Goal: Task Accomplishment & Management: Manage account settings

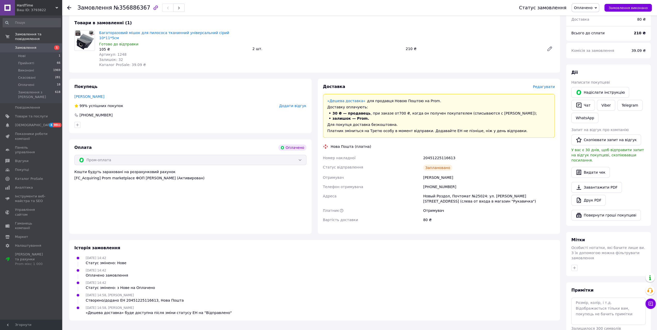
scroll to position [61, 0]
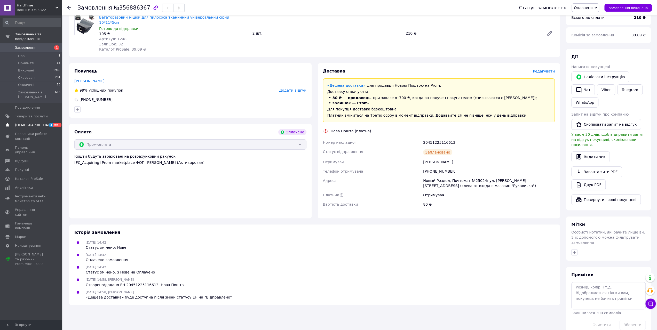
click at [19, 123] on span "[DEMOGRAPHIC_DATA]" at bounding box center [34, 125] width 38 height 5
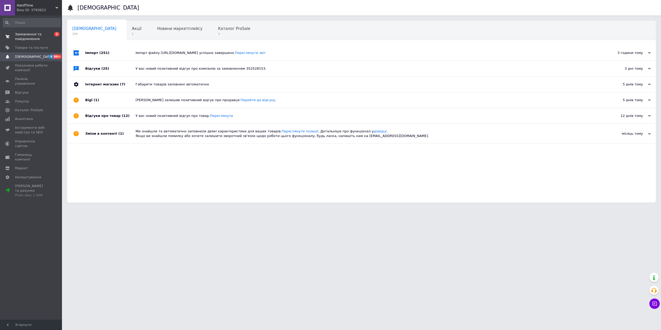
click at [36, 37] on span "Замовлення та повідомлення" at bounding box center [31, 36] width 33 height 9
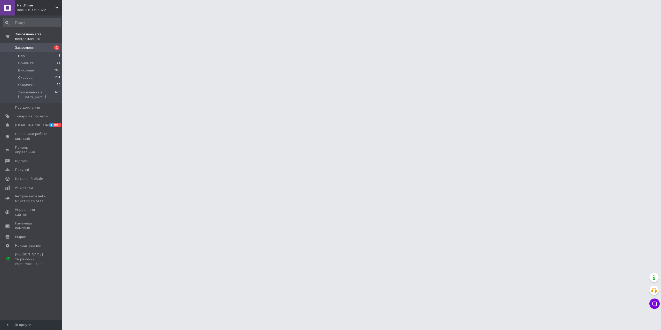
click at [37, 52] on li "Нові 1" at bounding box center [32, 55] width 64 height 7
click at [22, 54] on span "Нові" at bounding box center [21, 56] width 7 height 5
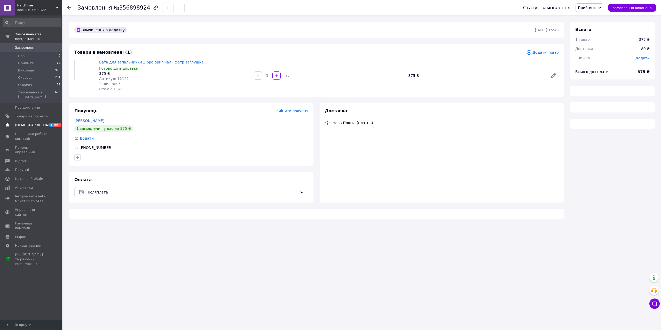
click at [25, 123] on span "[DEMOGRAPHIC_DATA]" at bounding box center [34, 125] width 38 height 5
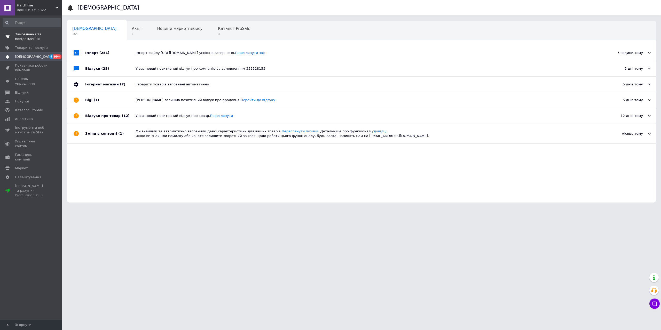
click at [34, 37] on span "Замовлення та повідомлення" at bounding box center [31, 36] width 33 height 9
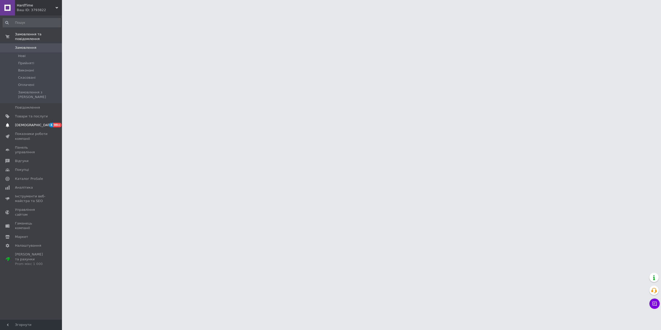
click at [29, 121] on link "[DEMOGRAPHIC_DATA] 4 99+" at bounding box center [32, 125] width 64 height 9
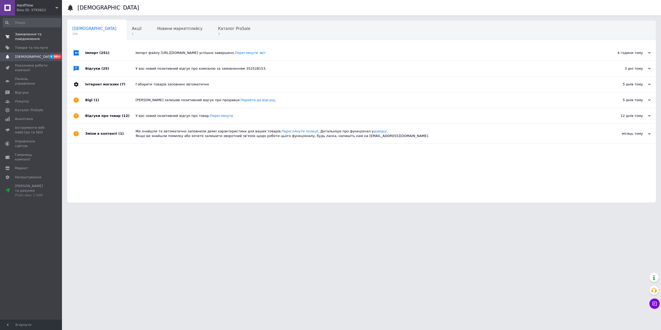
click at [28, 37] on span "Замовлення та повідомлення" at bounding box center [31, 36] width 33 height 9
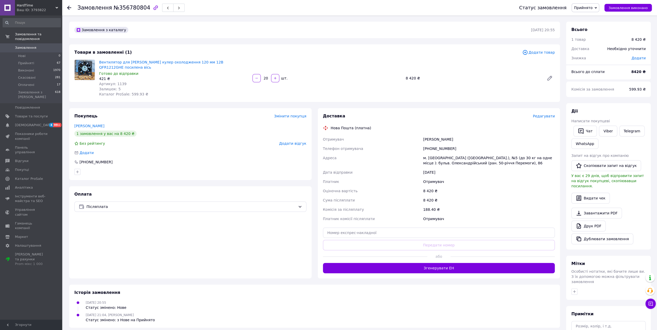
click at [596, 5] on span "Прийнято" at bounding box center [586, 7] width 28 height 9
click at [594, 27] on li "Скасовано" at bounding box center [585, 26] width 27 height 8
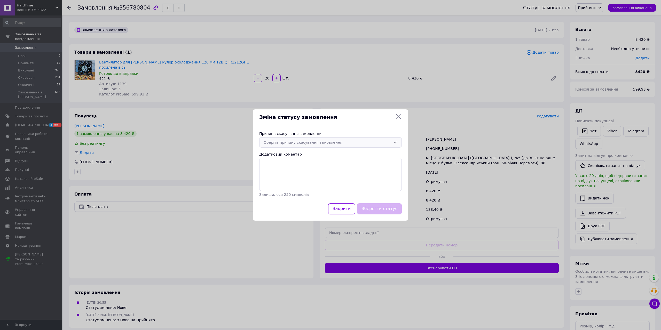
click at [361, 143] on div "Оберіть причину скасування замовлення" at bounding box center [328, 143] width 128 height 6
click at [322, 183] on li "На прохання покупця" at bounding box center [331, 183] width 142 height 10
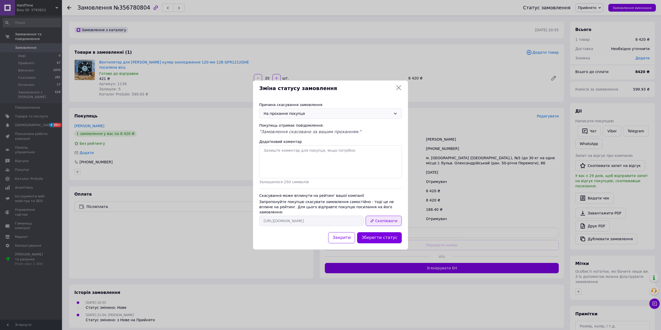
click at [391, 217] on button "Скопіювати" at bounding box center [384, 221] width 36 height 10
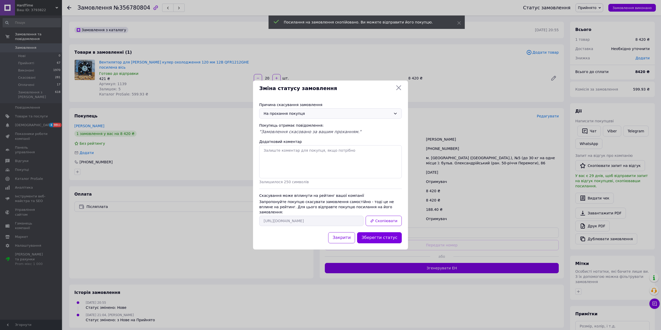
click at [398, 89] on icon at bounding box center [398, 87] width 5 height 5
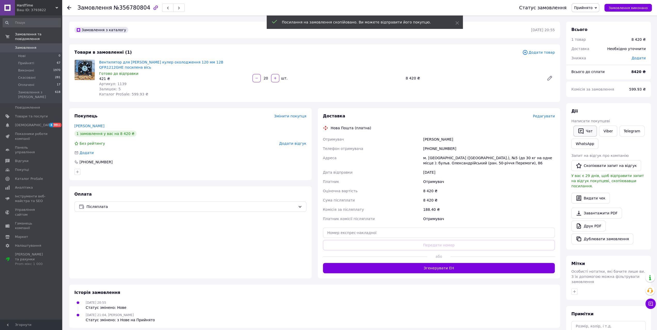
click at [589, 132] on button "Чат" at bounding box center [586, 131] width 24 height 11
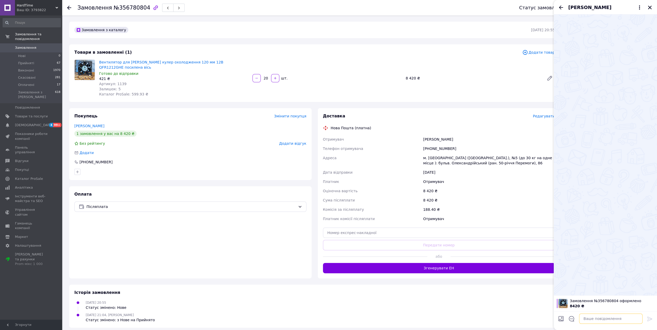
click at [602, 321] on textarea at bounding box center [611, 319] width 64 height 10
paste textarea "[URL][DOMAIN_NAME]"
type textarea "Доброго дня, скасуйте замовлення будь-ласка: [URL][DOMAIN_NAME]"
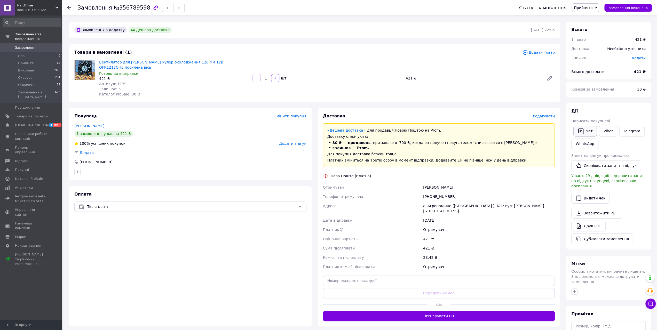
click at [585, 132] on button "Чат" at bounding box center [586, 131] width 24 height 11
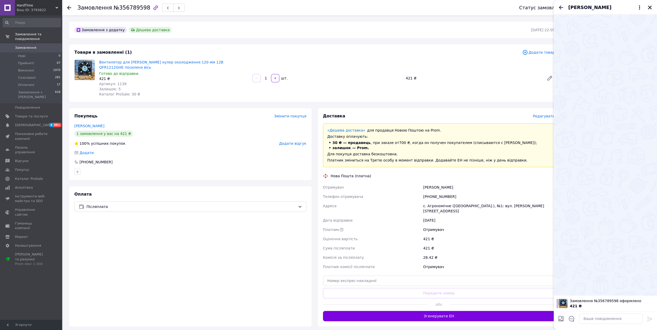
click at [649, 10] on icon "Закрити" at bounding box center [650, 7] width 5 height 5
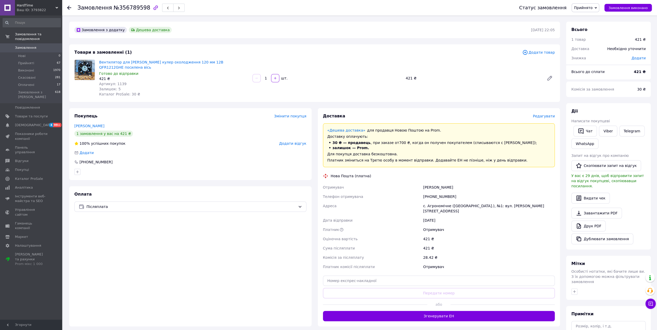
click at [589, 9] on span "Прийнято" at bounding box center [583, 8] width 19 height 4
click at [587, 26] on li "Скасовано" at bounding box center [585, 26] width 27 height 8
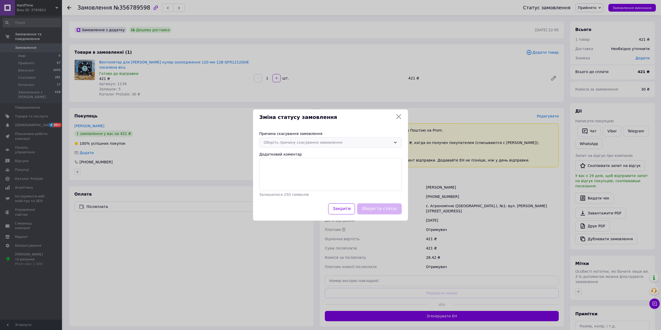
drag, startPoint x: 379, startPoint y: 134, endPoint x: 372, endPoint y: 142, distance: 11.3
click at [379, 134] on div "Причина скасування замовлення" at bounding box center [330, 133] width 143 height 5
click at [370, 145] on div "Оберіть причину скасування замовлення" at bounding box center [328, 143] width 128 height 6
click at [321, 182] on li "На прохання покупця" at bounding box center [331, 183] width 142 height 10
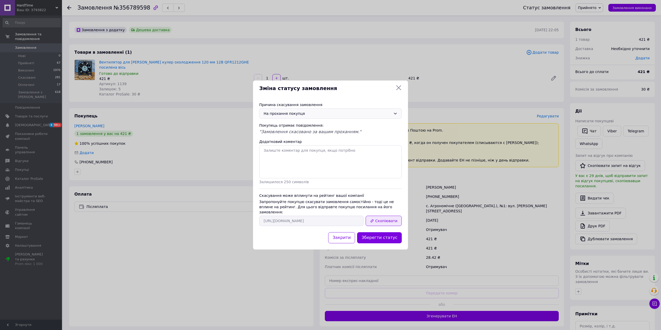
click at [388, 216] on button "Скопіювати" at bounding box center [384, 221] width 36 height 10
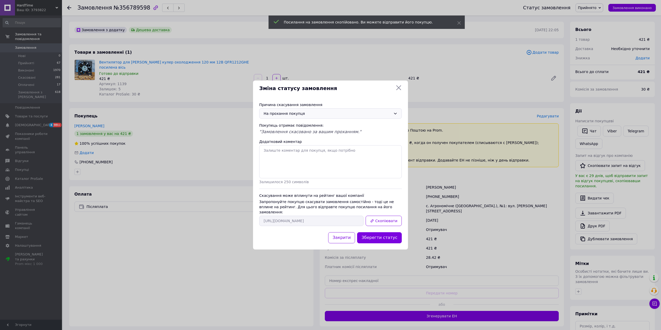
click at [396, 89] on icon at bounding box center [399, 88] width 6 height 6
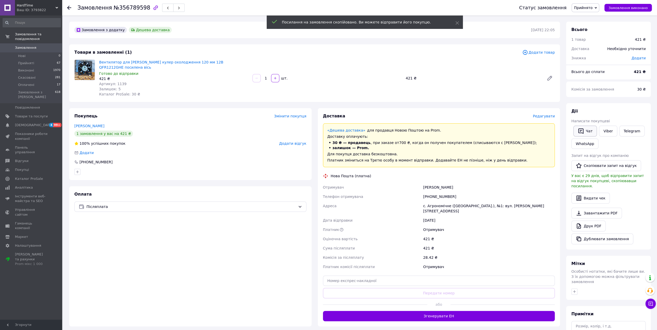
click at [590, 130] on button "Чат" at bounding box center [586, 131] width 24 height 11
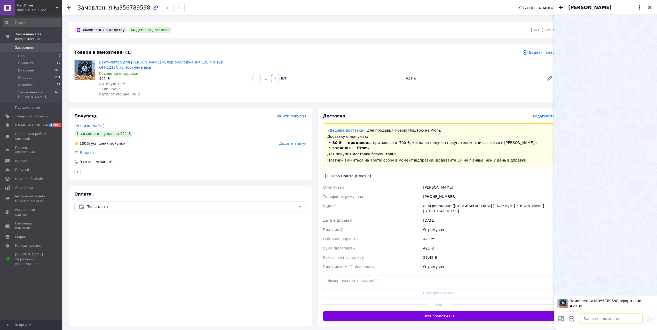
click at [590, 316] on textarea at bounding box center [611, 319] width 64 height 10
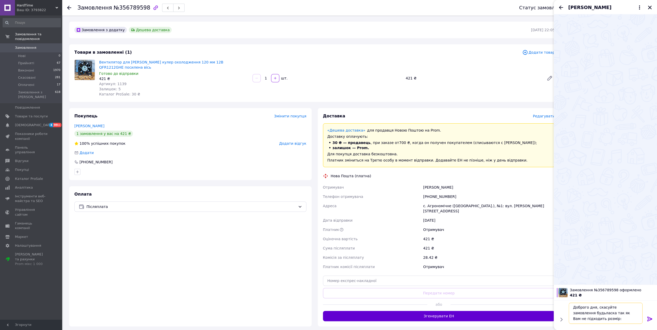
paste textarea "[URL][DOMAIN_NAME]"
type textarea "Доброго дня, скасуйте замовлення будьласка так як Вам не підходить розмір: [URL…"
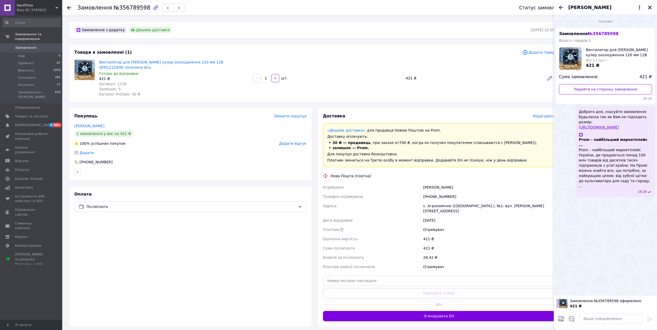
click at [567, 11] on div "[PERSON_NAME]" at bounding box center [605, 7] width 103 height 14
click at [561, 10] on icon "Назад" at bounding box center [561, 7] width 6 height 6
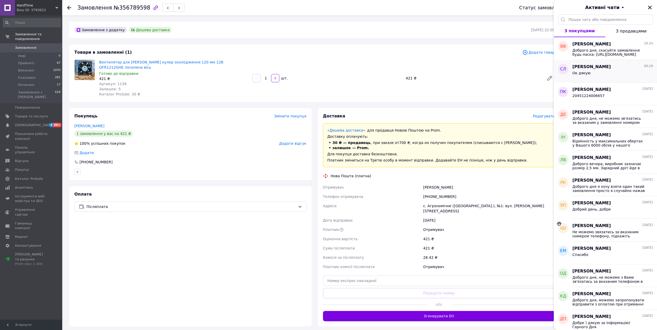
click at [590, 63] on div "[PERSON_NAME] 09:29 Ок дякую" at bounding box center [615, 71] width 85 height 23
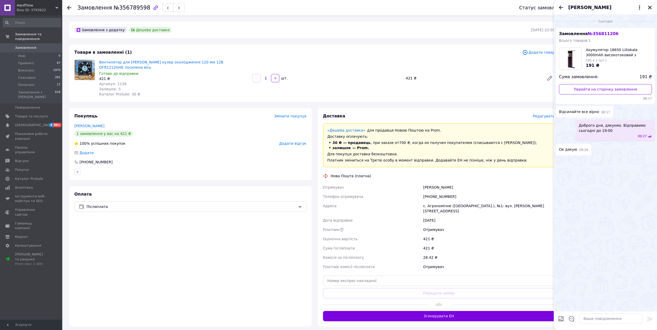
click at [561, 11] on icon "Назад" at bounding box center [561, 7] width 6 height 6
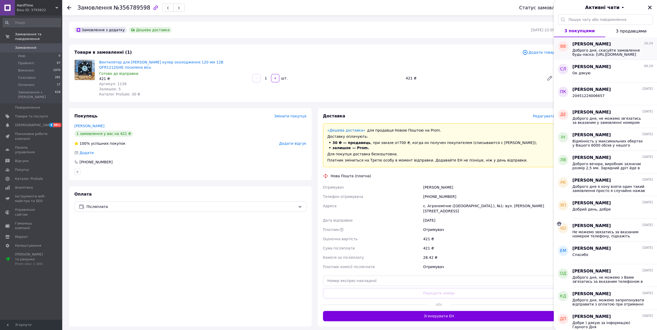
click at [598, 49] on span "Доброго дня, скасуйте замовлення будь-ласка: [URL][DOMAIN_NAME]" at bounding box center [609, 52] width 73 height 8
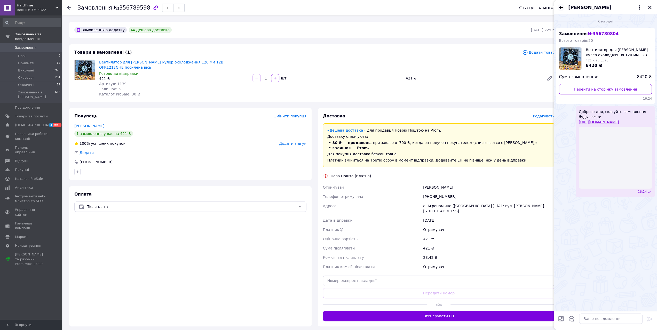
click at [561, 7] on icon "Назад" at bounding box center [561, 7] width 6 height 6
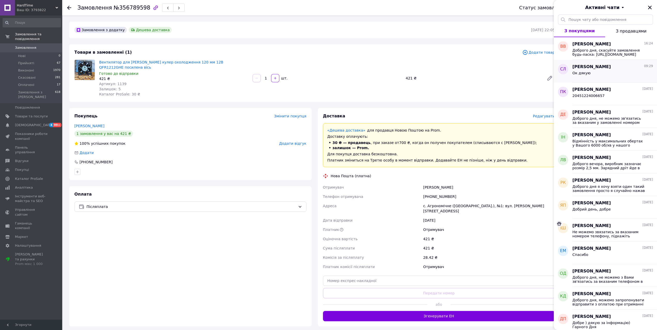
click at [583, 69] on span "[PERSON_NAME]" at bounding box center [592, 67] width 38 height 6
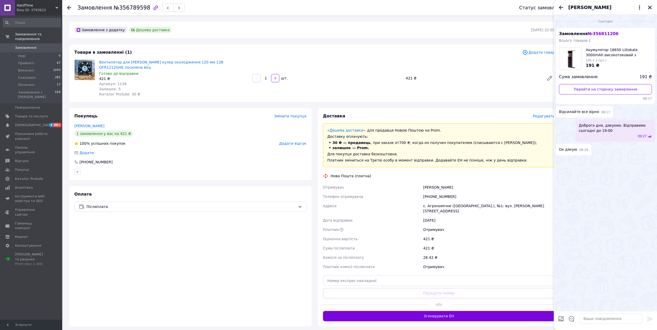
click at [559, 6] on icon "Назад" at bounding box center [561, 7] width 6 height 6
